Goal: Download file/media

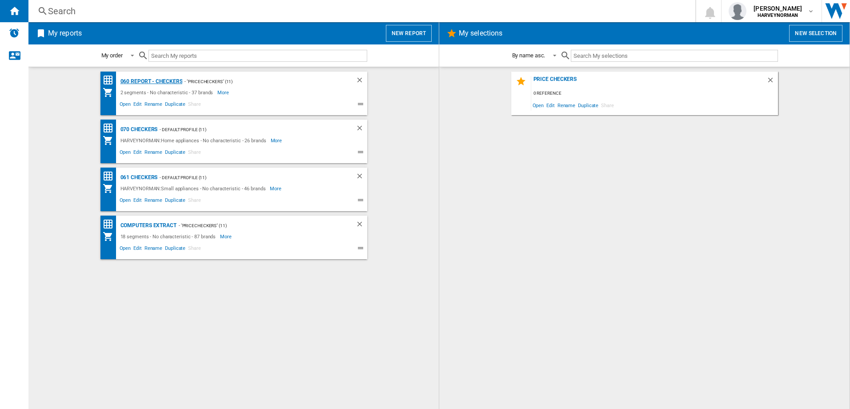
click at [156, 78] on div "060 report - Checkers" at bounding box center [150, 81] width 64 height 11
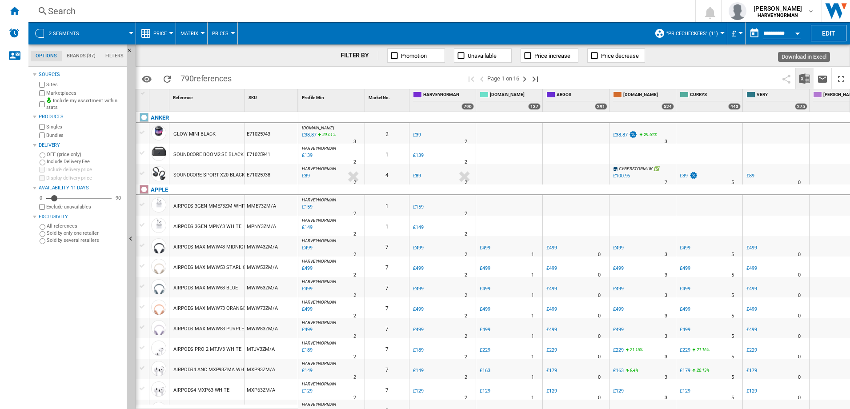
click at [807, 77] on img "Download in Excel" at bounding box center [804, 78] width 11 height 11
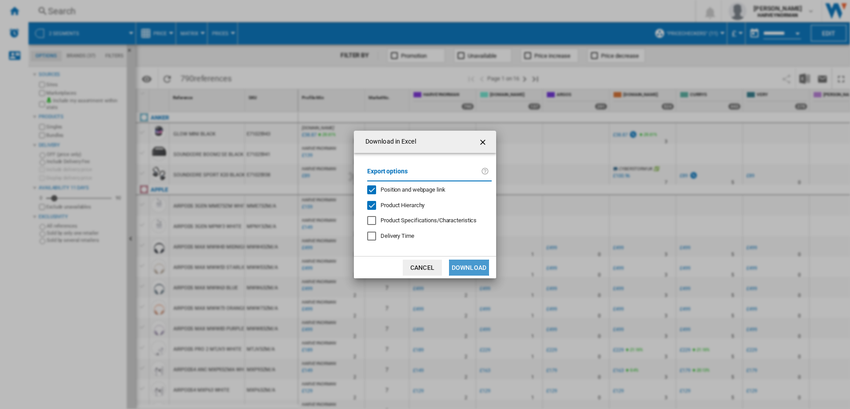
click at [464, 267] on button "Download" at bounding box center [469, 268] width 40 height 16
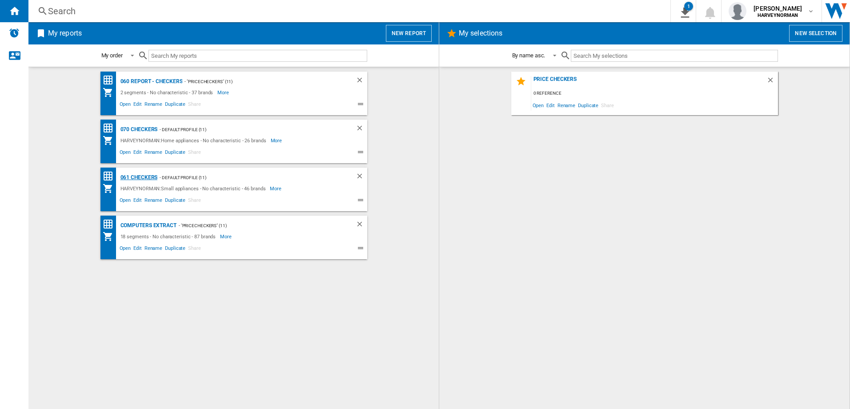
click at [146, 175] on div "061 Checkers" at bounding box center [138, 177] width 40 height 11
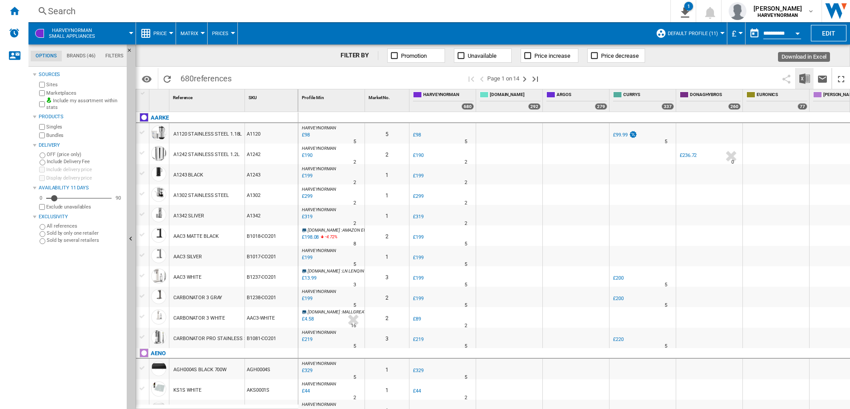
click at [802, 78] on img "Download in Excel" at bounding box center [804, 78] width 11 height 11
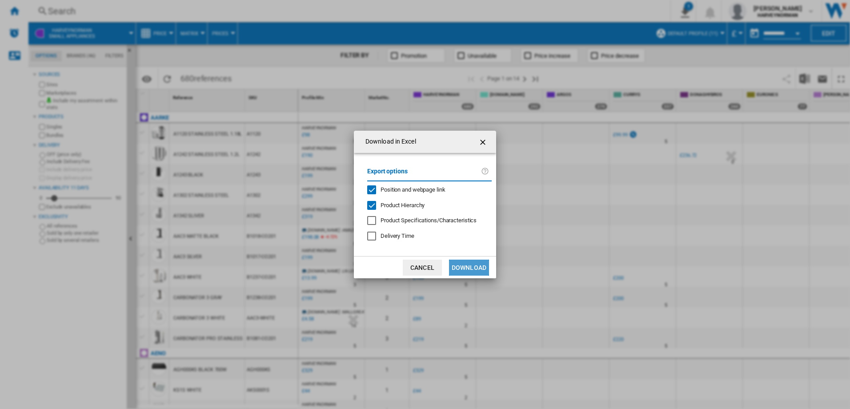
click at [475, 267] on button "Download" at bounding box center [469, 268] width 40 height 16
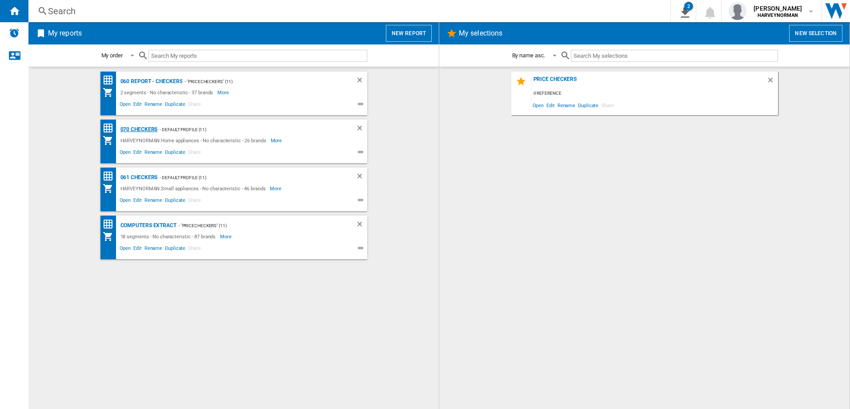
click at [152, 132] on div "070 Checkers" at bounding box center [138, 129] width 40 height 11
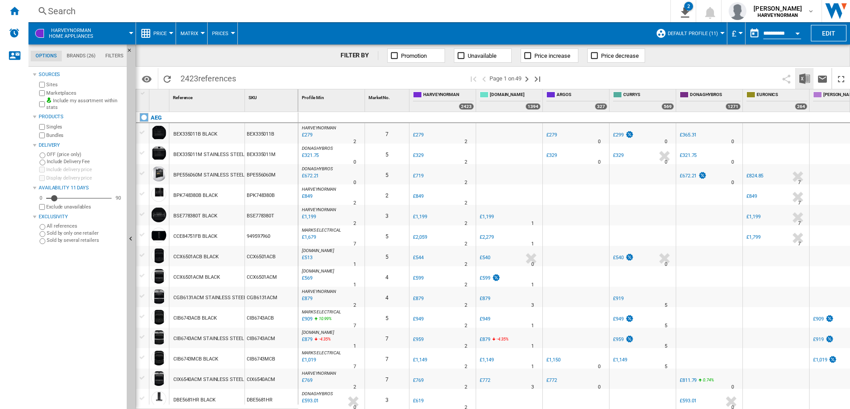
click at [804, 77] on img "Download in Excel" at bounding box center [804, 78] width 11 height 11
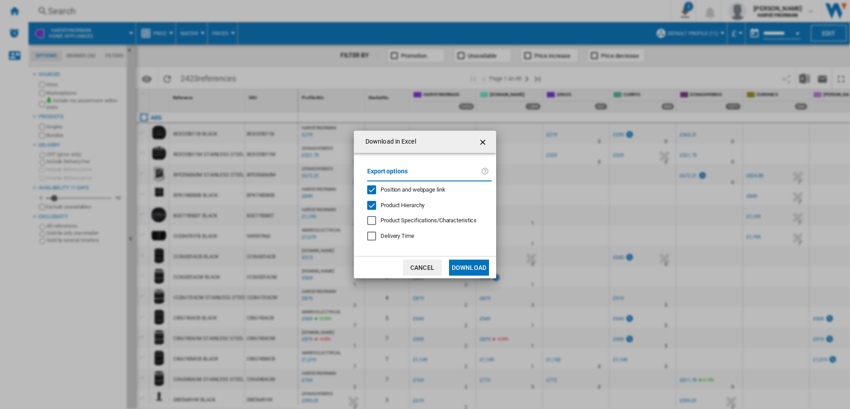
click at [475, 271] on button "Download" at bounding box center [469, 268] width 40 height 16
